Goal: Browse casually: Explore the website without a specific task or goal

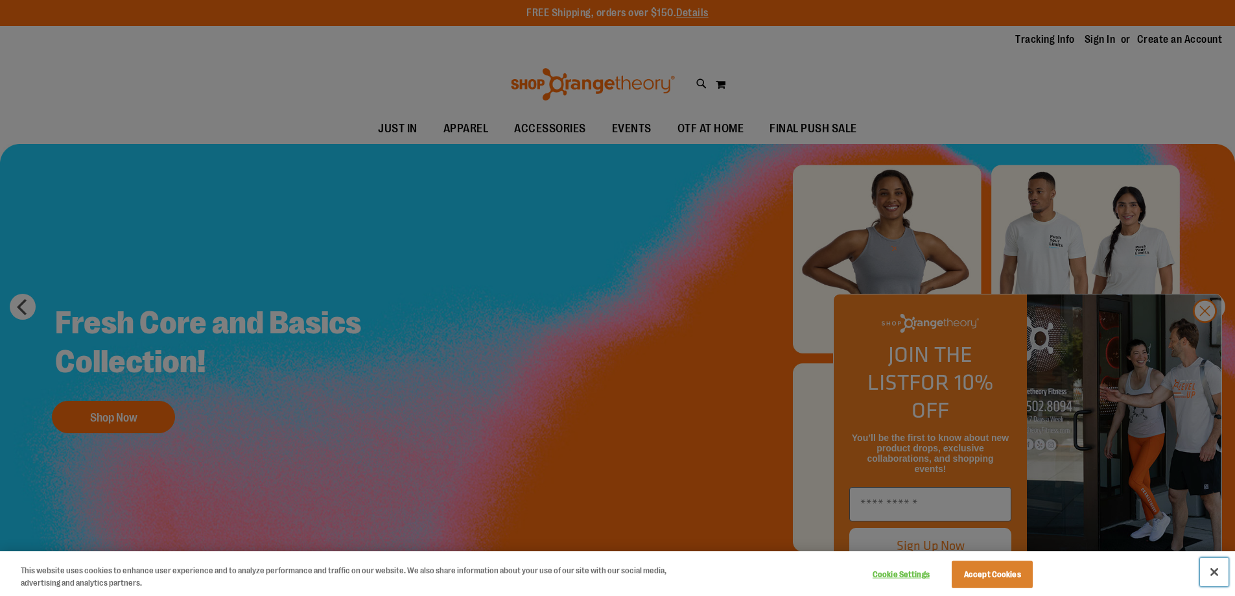
click at [1212, 570] on button "Close" at bounding box center [1214, 571] width 29 height 29
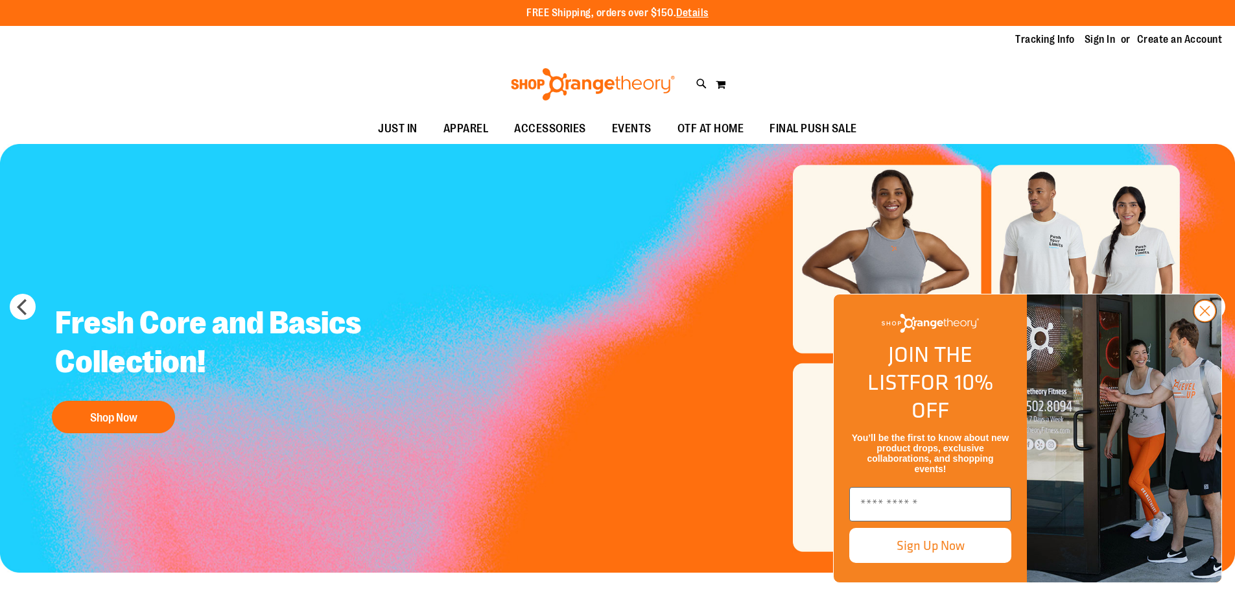
click at [1203, 322] on circle "Close dialog" at bounding box center [1204, 310] width 21 height 21
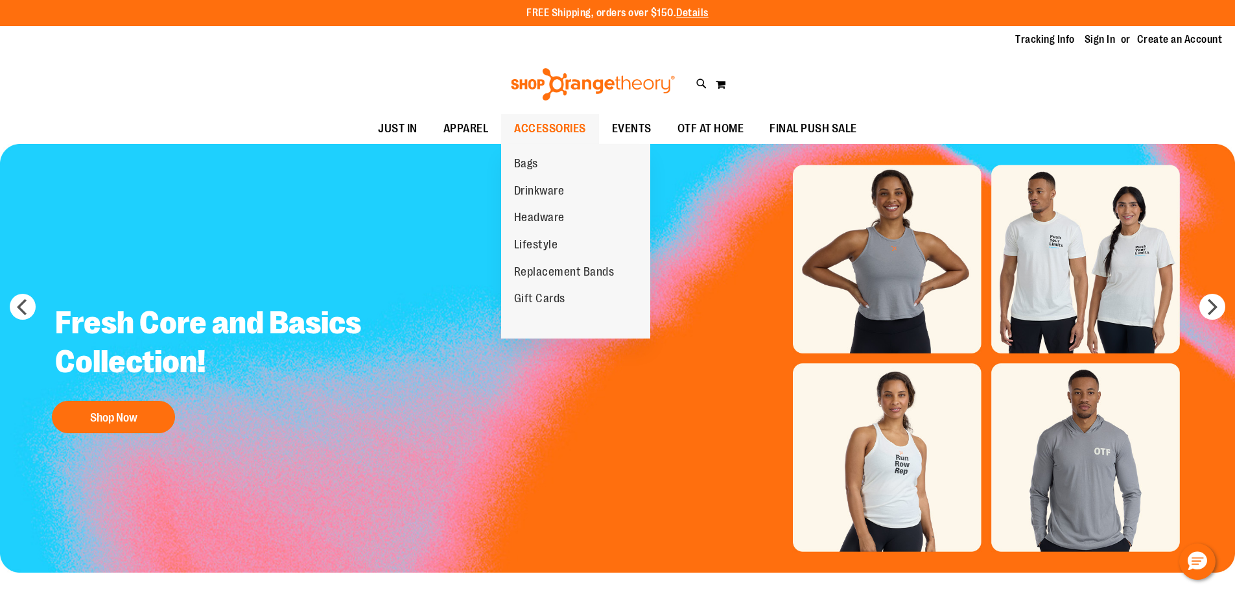
click at [548, 133] on span "ACCESSORIES" at bounding box center [550, 128] width 72 height 29
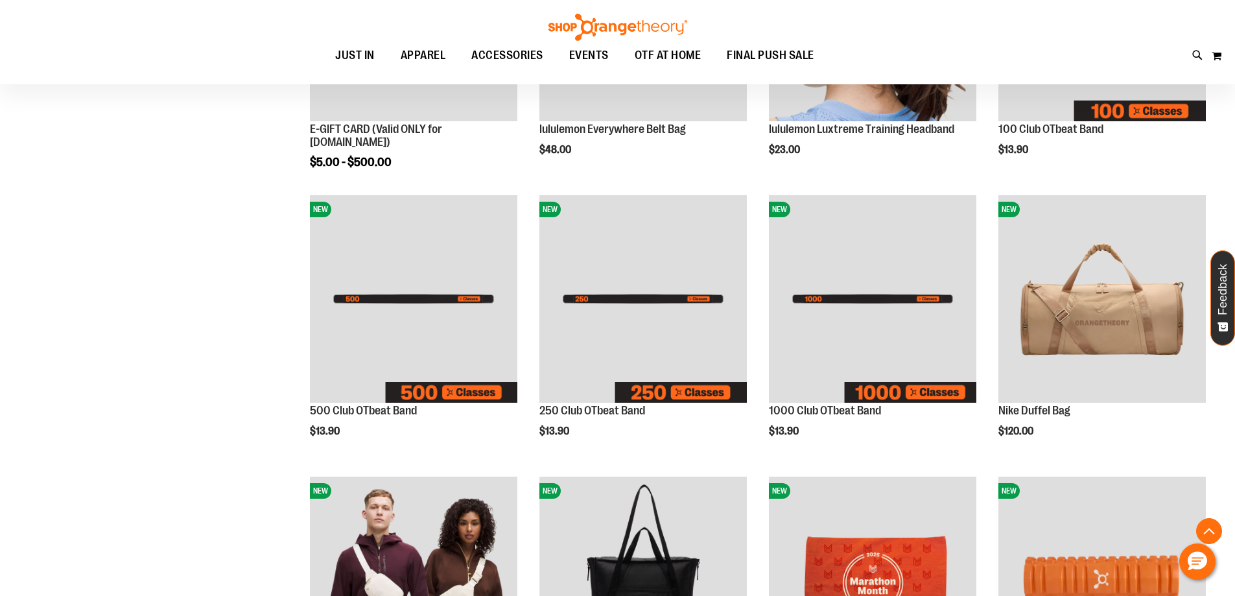
scroll to position [388, 0]
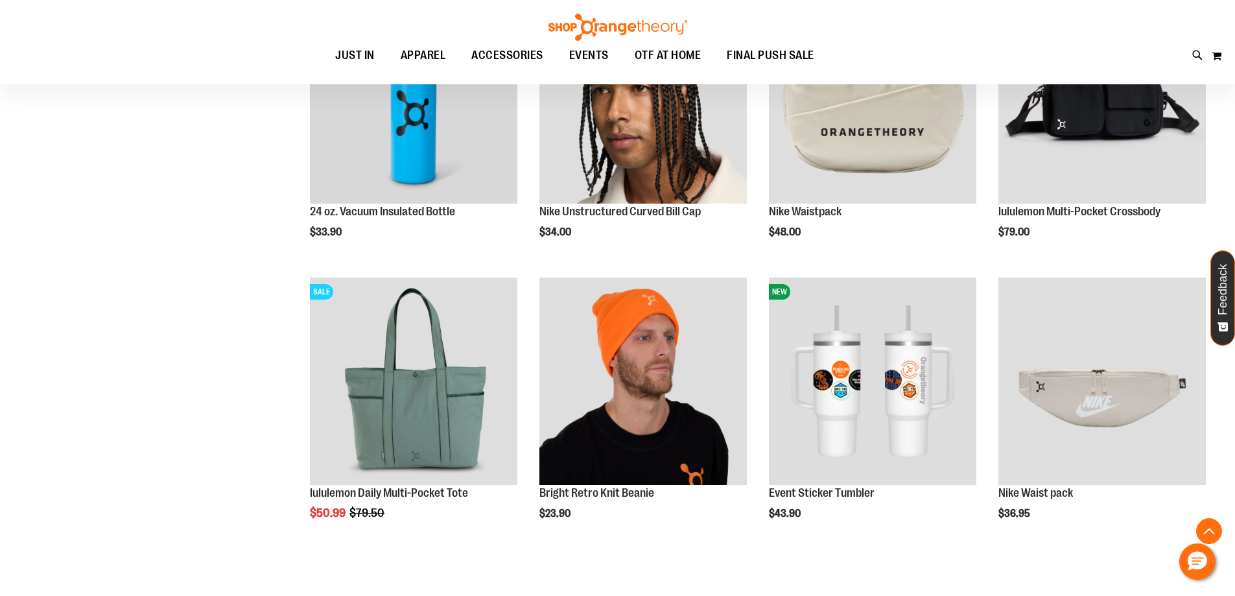
scroll to position [1231, 0]
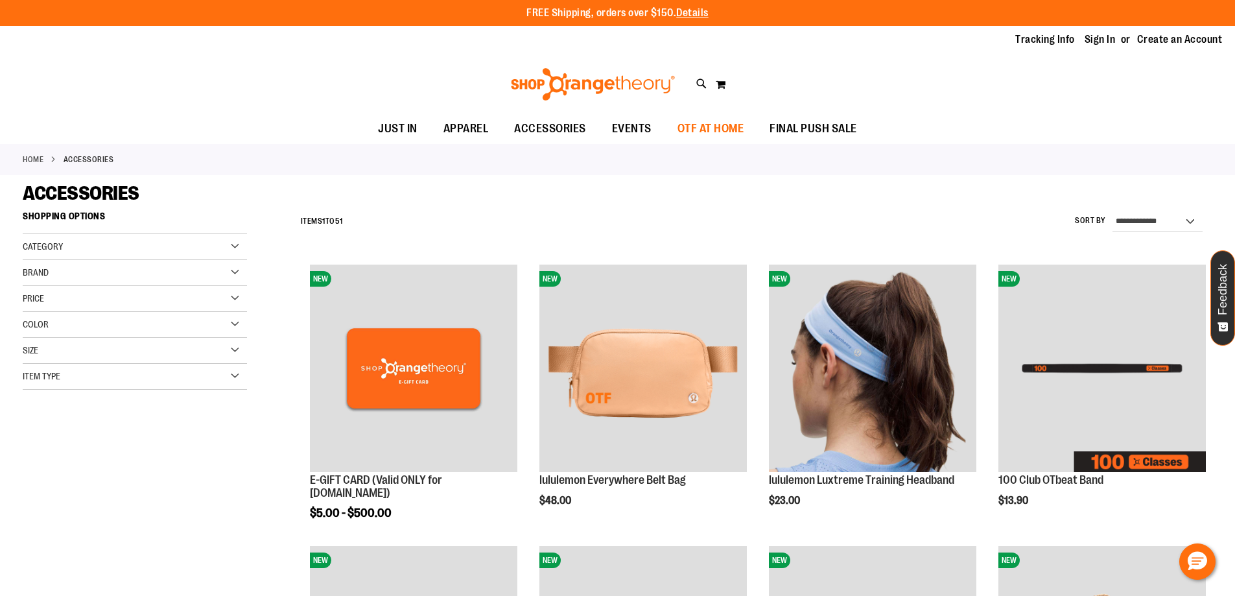
click at [710, 125] on span "OTF AT HOME" at bounding box center [710, 128] width 67 height 29
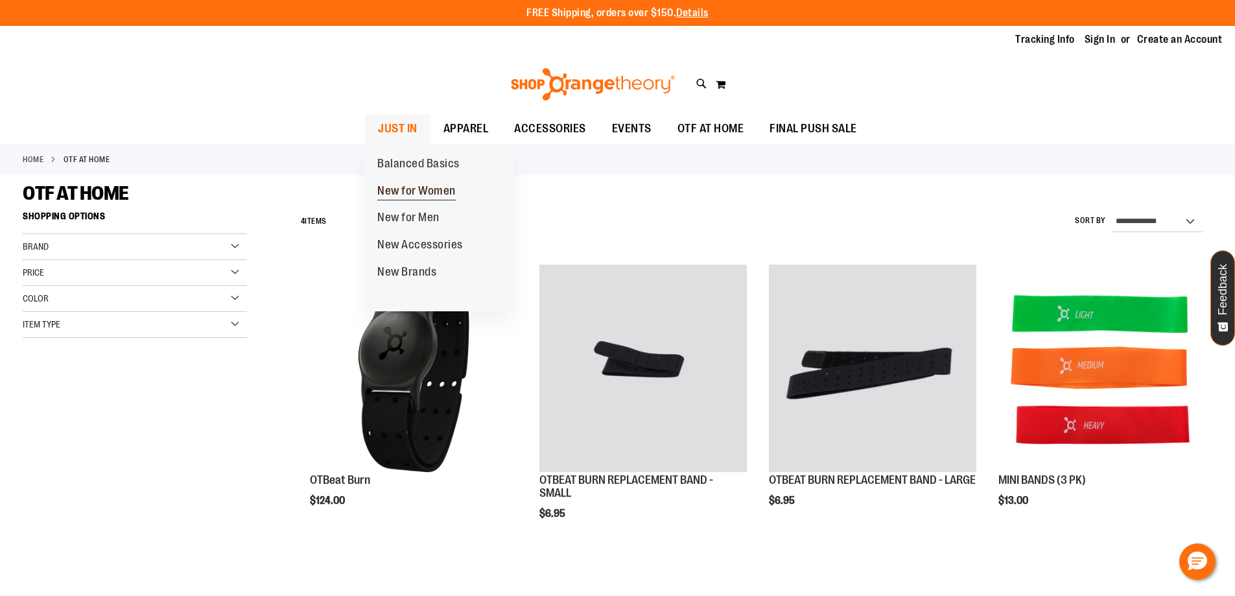
click at [416, 190] on span "New for Women" at bounding box center [416, 192] width 78 height 16
